Goal: Task Accomplishment & Management: Manage account settings

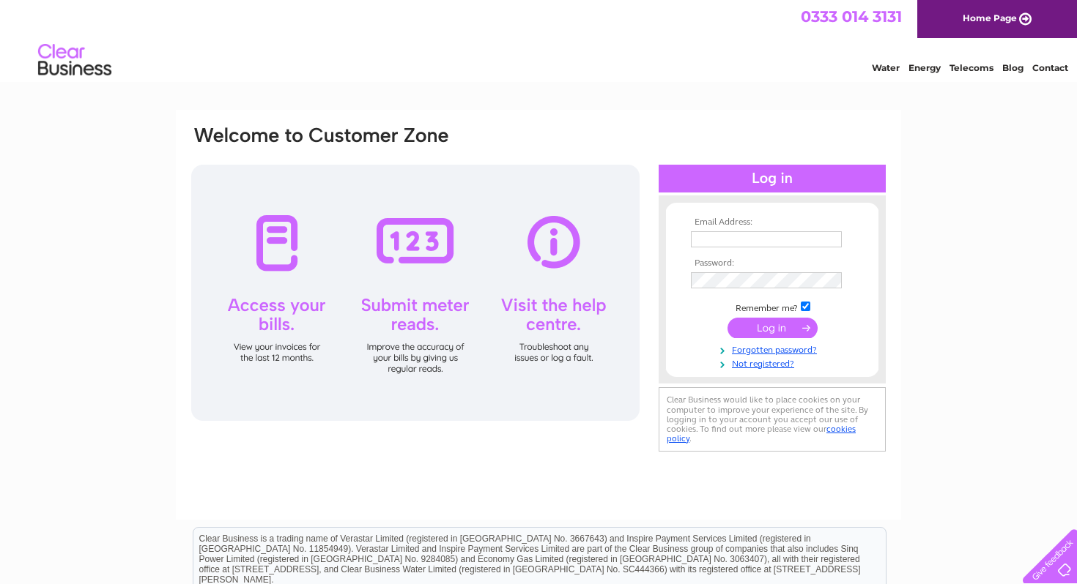
type input "[EMAIL_ADDRESS][DOMAIN_NAME]"
click at [753, 324] on input "submit" at bounding box center [772, 328] width 90 height 21
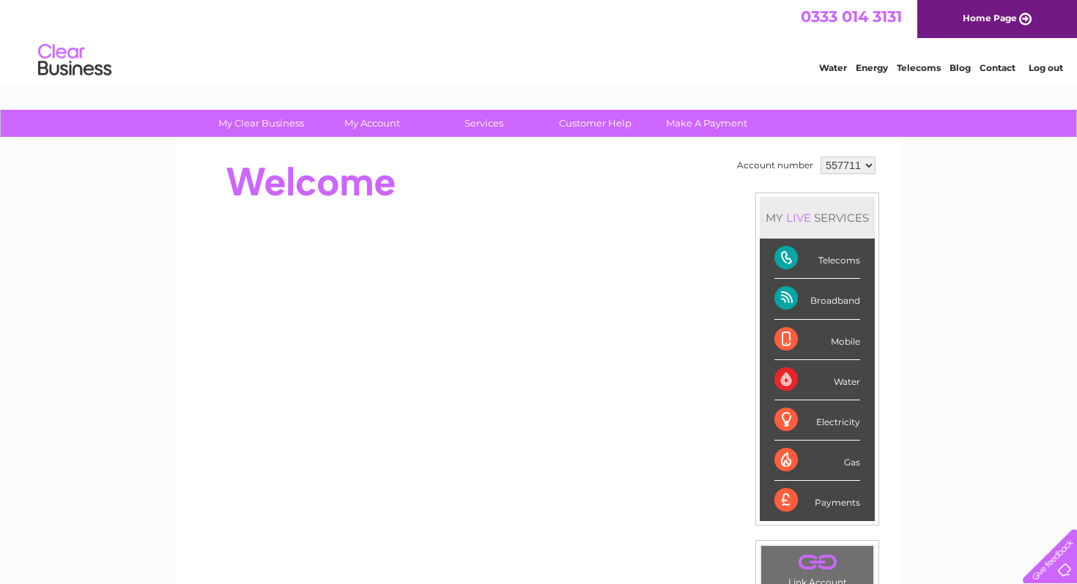
click at [836, 305] on div "Broadband" at bounding box center [817, 299] width 86 height 40
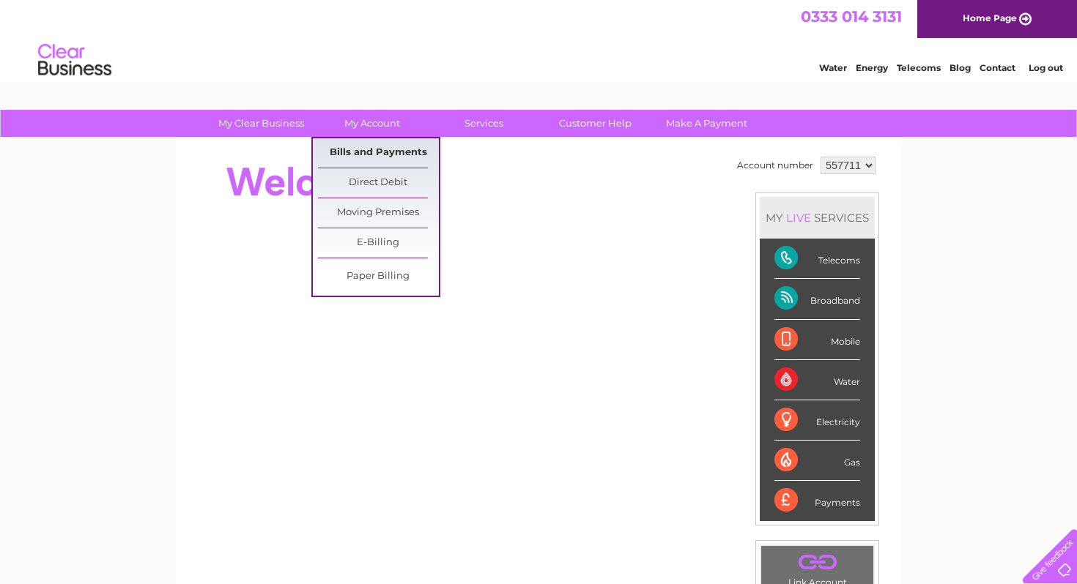
click at [376, 141] on link "Bills and Payments" at bounding box center [378, 152] width 121 height 29
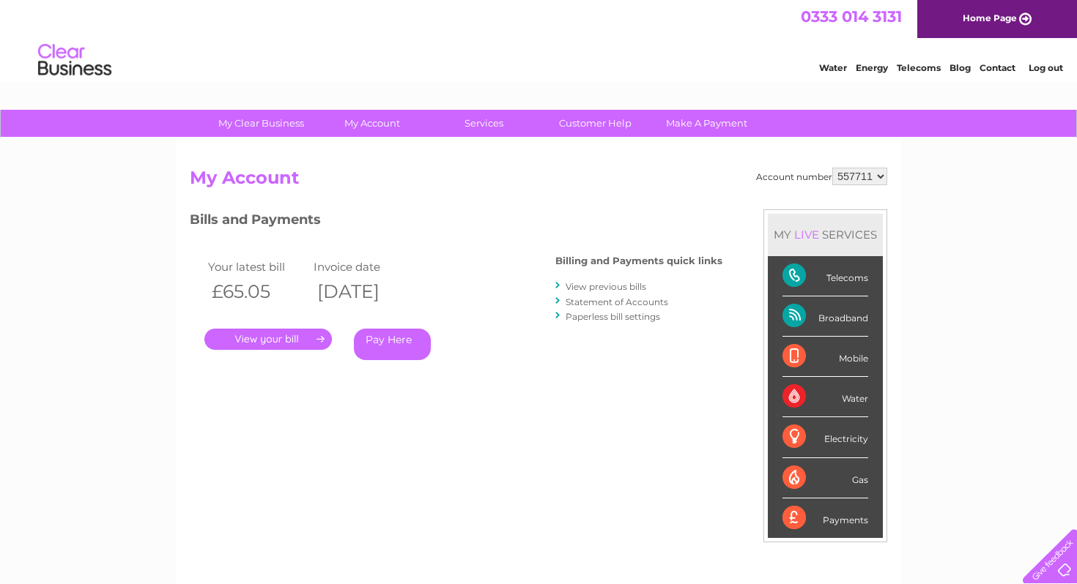
click at [543, 201] on div "Account number 557711 My Account MY LIVE SERVICES Telecoms Broadband Mobile Wat…" at bounding box center [538, 388] width 697 height 441
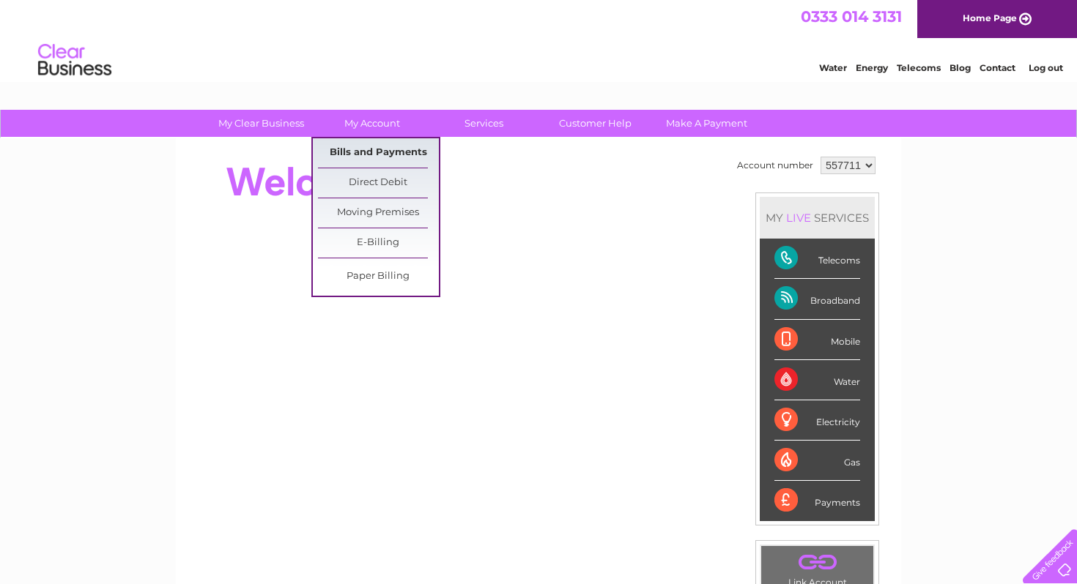
click at [378, 152] on link "Bills and Payments" at bounding box center [378, 152] width 121 height 29
click at [380, 160] on link "Bills and Payments" at bounding box center [378, 152] width 121 height 29
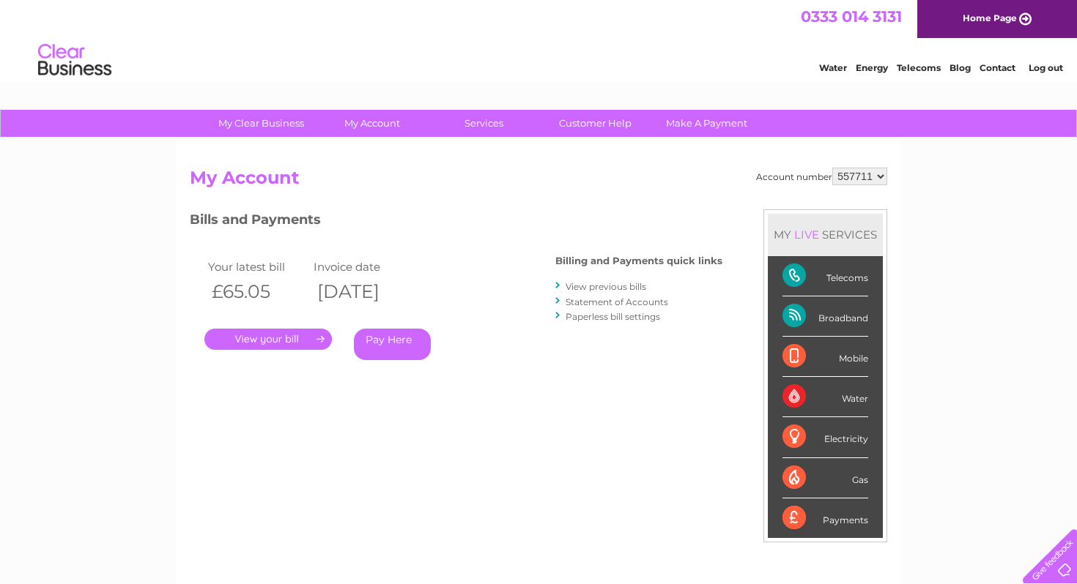
click at [305, 328] on div ". Pay Here" at bounding box center [350, 318] width 293 height 22
click at [307, 331] on link "." at bounding box center [267, 339] width 127 height 21
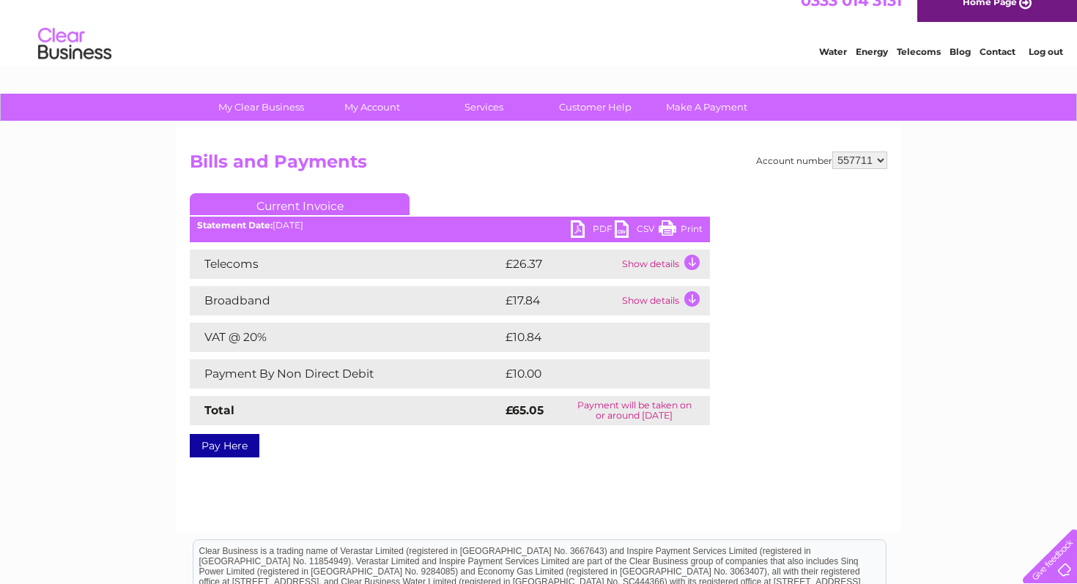
scroll to position [21, 0]
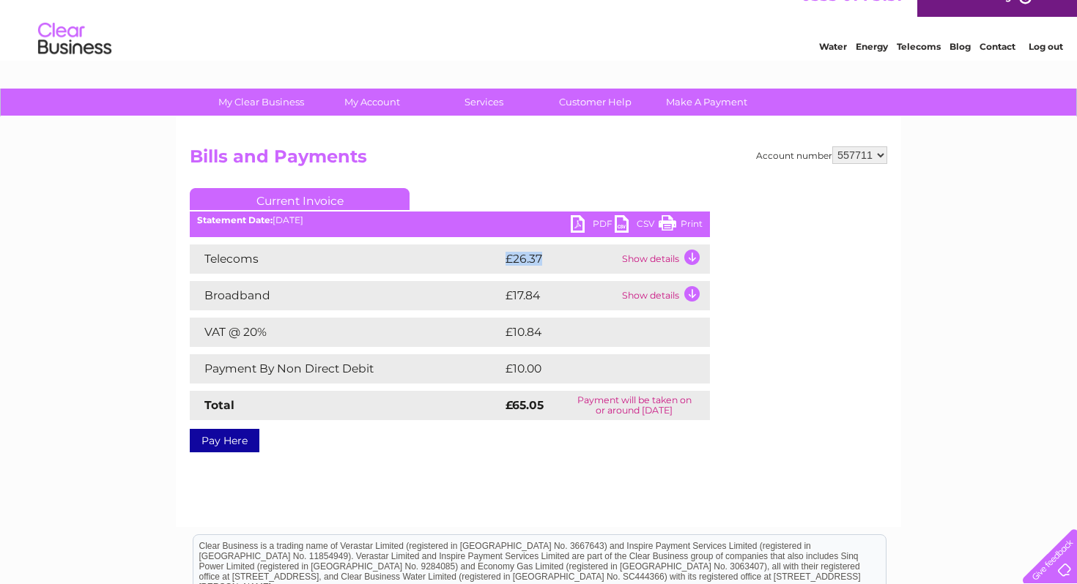
drag, startPoint x: 506, startPoint y: 264, endPoint x: 595, endPoint y: 264, distance: 88.6
click at [595, 264] on td "£26.37" at bounding box center [560, 259] width 116 height 29
drag, startPoint x: 590, startPoint y: 264, endPoint x: 445, endPoint y: 264, distance: 145.0
click at [445, 264] on tr "Telecoms £26.37 Show details" at bounding box center [450, 259] width 520 height 29
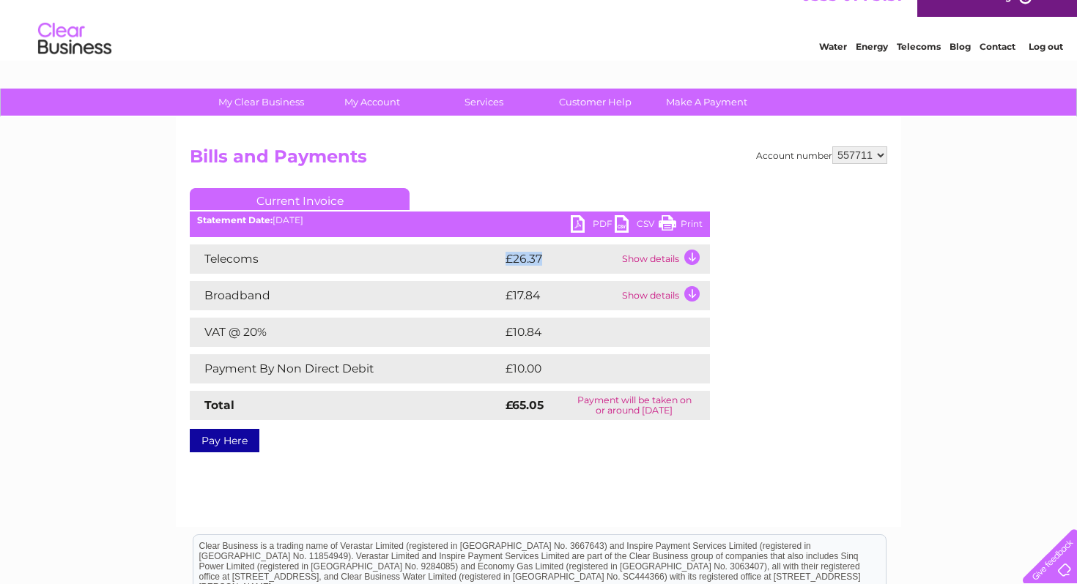
click at [445, 264] on td "Telecoms" at bounding box center [346, 259] width 312 height 29
drag, startPoint x: 478, startPoint y: 376, endPoint x: 565, endPoint y: 376, distance: 87.9
click at [565, 376] on tr "Payment By Non Direct Debit £10.00" at bounding box center [450, 368] width 520 height 29
click at [565, 376] on td "£10.00" at bounding box center [591, 368] width 178 height 29
